Goal: Information Seeking & Learning: Learn about a topic

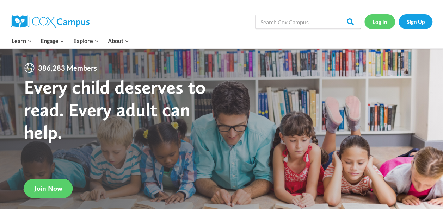
click at [377, 25] on link "Log In" at bounding box center [380, 21] width 31 height 14
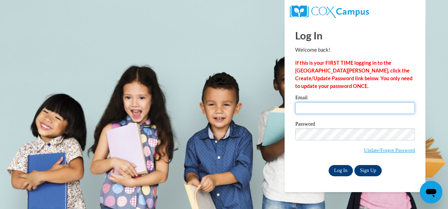
type input "alanawhigham95@gmail.com"
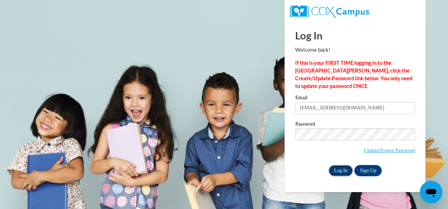
click at [346, 169] on input "Log In" at bounding box center [341, 170] width 25 height 11
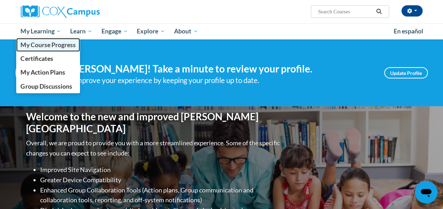
click at [47, 45] on span "My Course Progress" at bounding box center [47, 44] width 55 height 7
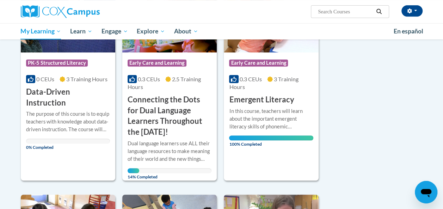
scroll to position [148, 0]
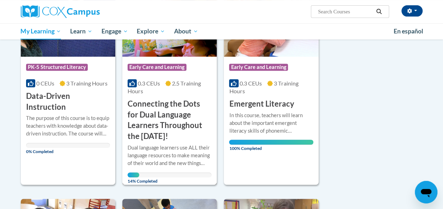
click at [179, 113] on h3 "Connecting the Dots for Dual Language Learners Throughout the Preschool Day!" at bounding box center [170, 120] width 84 height 43
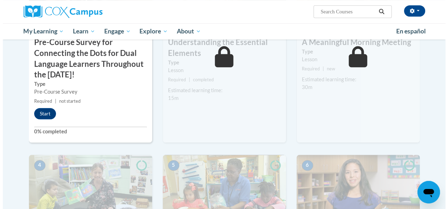
scroll to position [243, 0]
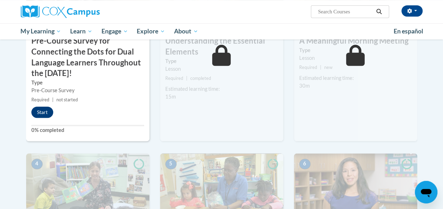
drag, startPoint x: 31, startPoint y: 111, endPoint x: 41, endPoint y: 114, distance: 10.2
click at [41, 114] on div "Start" at bounding box center [44, 112] width 36 height 11
click at [41, 114] on button "Start" at bounding box center [42, 112] width 22 height 11
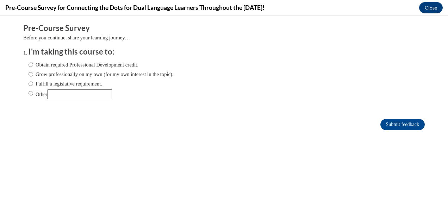
scroll to position [0, 0]
click at [32, 66] on label "Obtain required Professional Development credit." at bounding box center [84, 65] width 110 height 8
click at [32, 66] on input "Obtain required Professional Development credit." at bounding box center [31, 65] width 5 height 8
radio input "true"
click at [384, 127] on input "Submit feedback" at bounding box center [403, 124] width 44 height 11
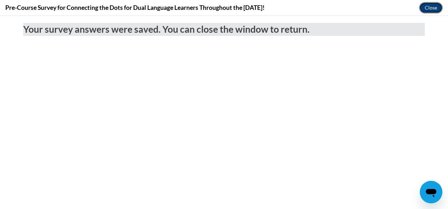
click at [429, 6] on button "Close" at bounding box center [432, 7] width 24 height 11
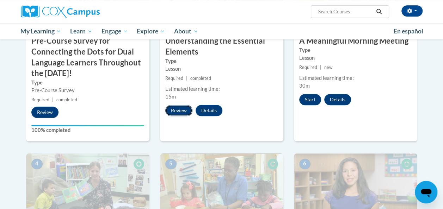
click at [181, 109] on button "Review" at bounding box center [178, 110] width 27 height 11
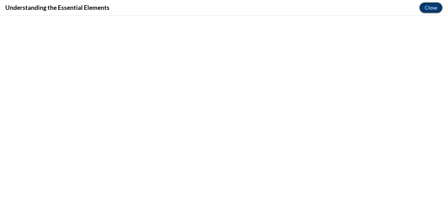
click at [428, 11] on button "Close" at bounding box center [432, 7] width 24 height 11
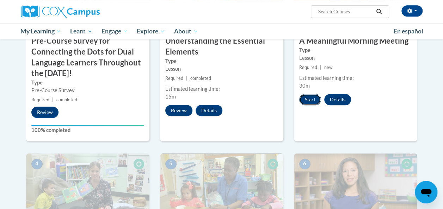
click at [312, 102] on button "Start" at bounding box center [310, 99] width 22 height 11
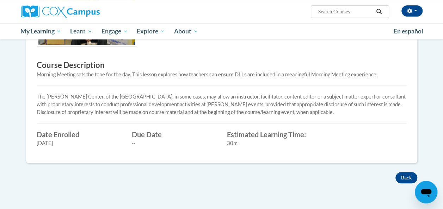
scroll to position [216, 0]
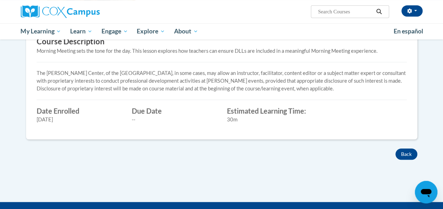
drag, startPoint x: 442, startPoint y: 47, endPoint x: 450, endPoint y: 48, distance: 7.5
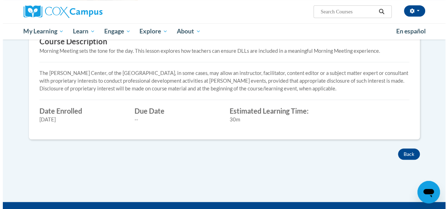
scroll to position [33, 0]
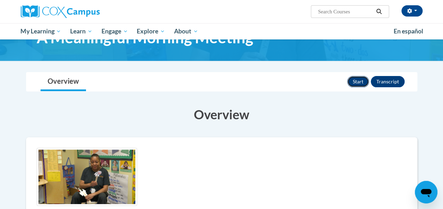
click at [360, 82] on button "Start" at bounding box center [358, 81] width 22 height 11
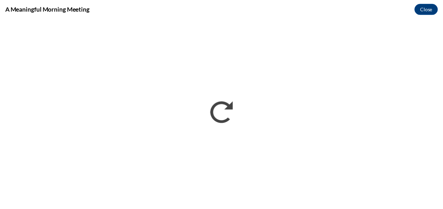
scroll to position [0, 0]
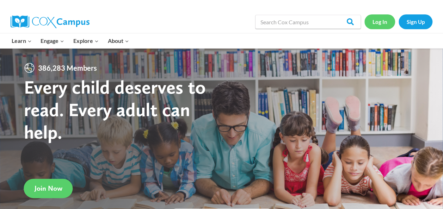
click at [380, 26] on link "Log In" at bounding box center [380, 21] width 31 height 14
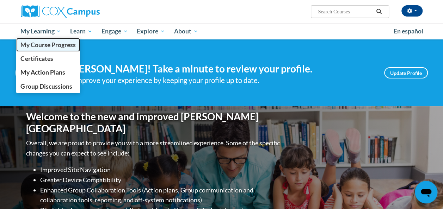
click at [56, 43] on span "My Course Progress" at bounding box center [47, 44] width 55 height 7
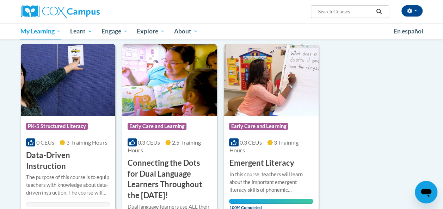
scroll to position [85, 0]
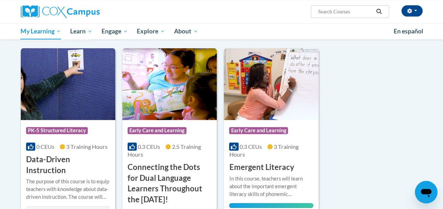
click at [84, 154] on h3 "Data-Driven Instruction" at bounding box center [68, 165] width 84 height 22
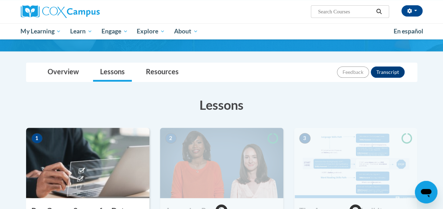
scroll to position [56, 0]
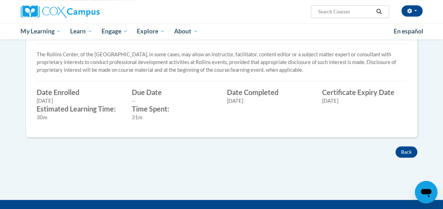
scroll to position [237, 0]
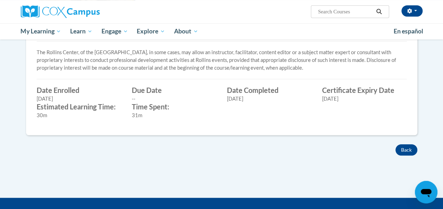
click at [443, 75] on body "Alana Whigham (America/New_York UTC-04:00) My Profile Inbox My Transcripts Log …" at bounding box center [221, 38] width 443 height 551
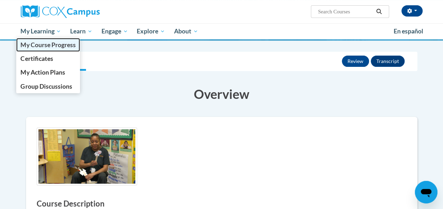
click at [59, 44] on span "My Course Progress" at bounding box center [47, 44] width 55 height 7
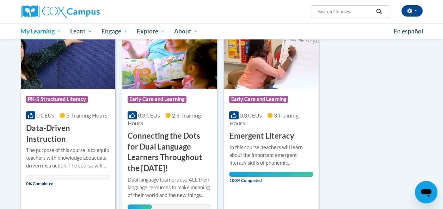
scroll to position [122, 0]
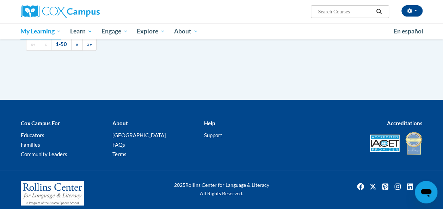
scroll to position [108, 0]
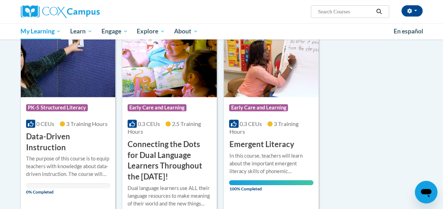
click at [161, 161] on h3 "Connecting the Dots for Dual Language Learners Throughout the [DATE]!" at bounding box center [170, 160] width 84 height 43
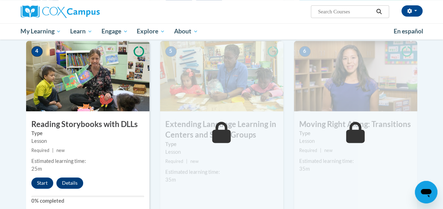
scroll to position [363, 0]
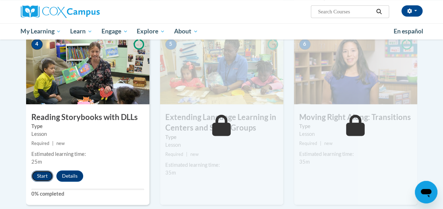
click at [48, 175] on button "Start" at bounding box center [42, 176] width 22 height 11
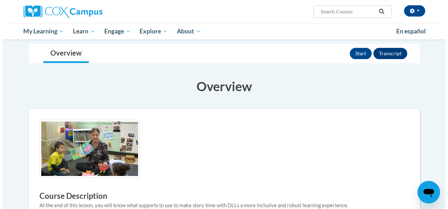
scroll to position [51, 0]
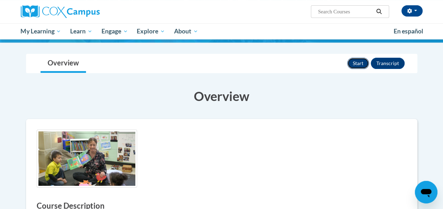
click at [361, 66] on button "Start" at bounding box center [358, 63] width 22 height 11
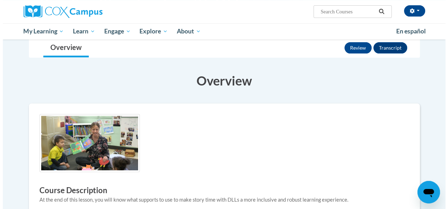
scroll to position [51, 0]
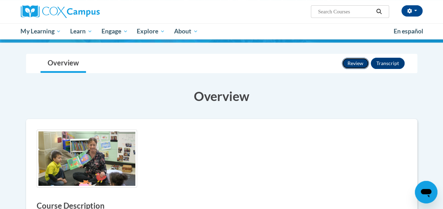
click at [363, 63] on button "Review" at bounding box center [355, 63] width 27 height 11
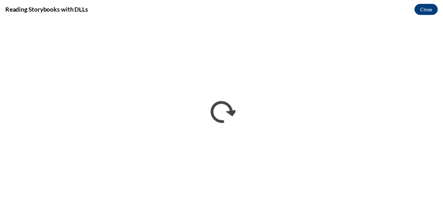
scroll to position [0, 0]
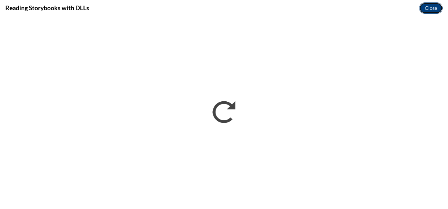
click at [432, 6] on button "Close" at bounding box center [432, 7] width 24 height 11
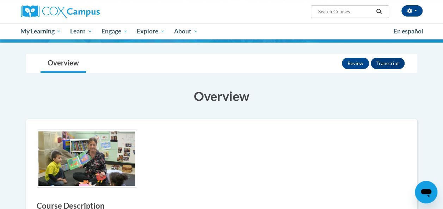
scroll to position [150, 0]
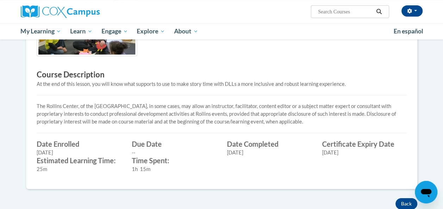
scroll to position [244, 0]
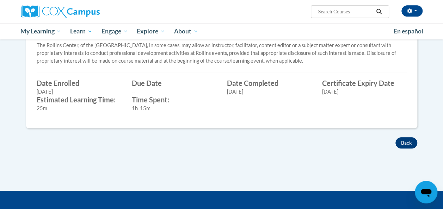
click at [416, 139] on div "Back" at bounding box center [222, 143] width 402 height 11
click at [416, 139] on button "Back" at bounding box center [407, 143] width 22 height 11
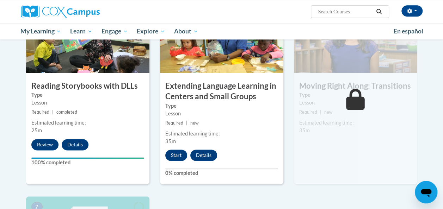
scroll to position [399, 0]
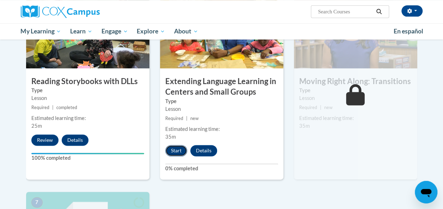
click at [178, 154] on button "Start" at bounding box center [176, 150] width 22 height 11
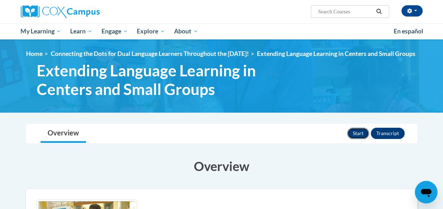
click at [358, 138] on button "Start" at bounding box center [358, 133] width 22 height 11
